Goal: Navigation & Orientation: Find specific page/section

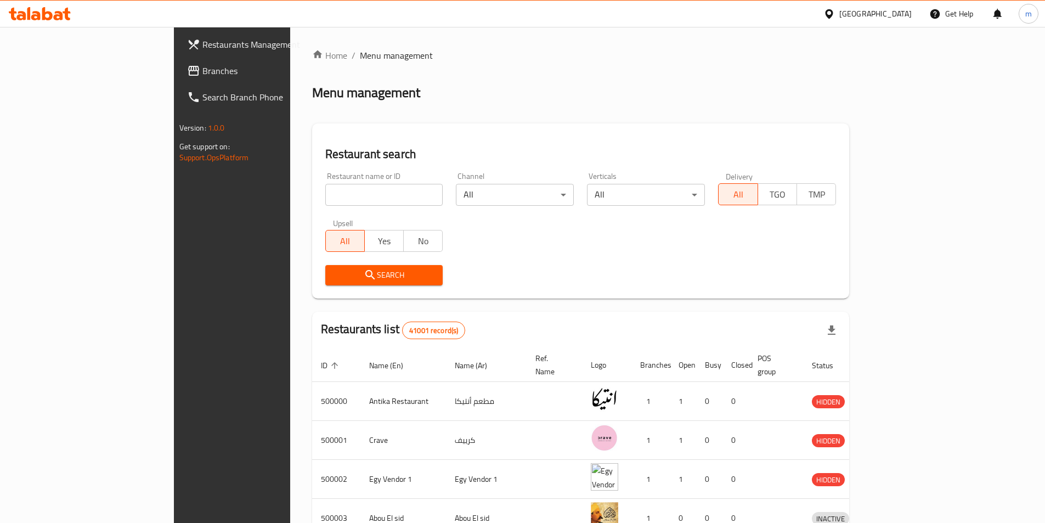
click at [202, 69] on span "Branches" at bounding box center [270, 70] width 137 height 13
click at [202, 66] on span "Branches" at bounding box center [270, 70] width 137 height 13
click at [202, 72] on span "Branches" at bounding box center [270, 70] width 137 height 13
